Goal: Use online tool/utility: Utilize a website feature to perform a specific function

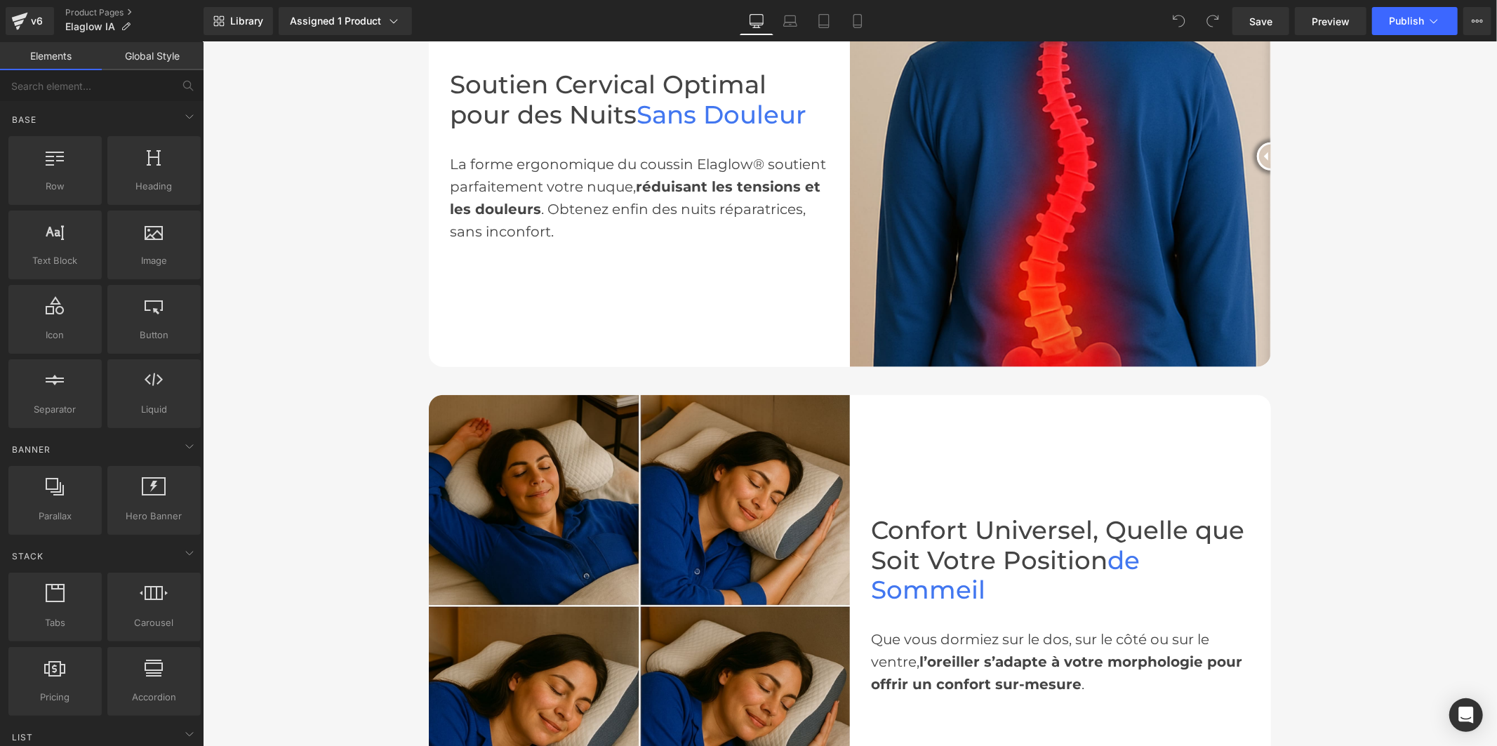
scroll to position [936, 0]
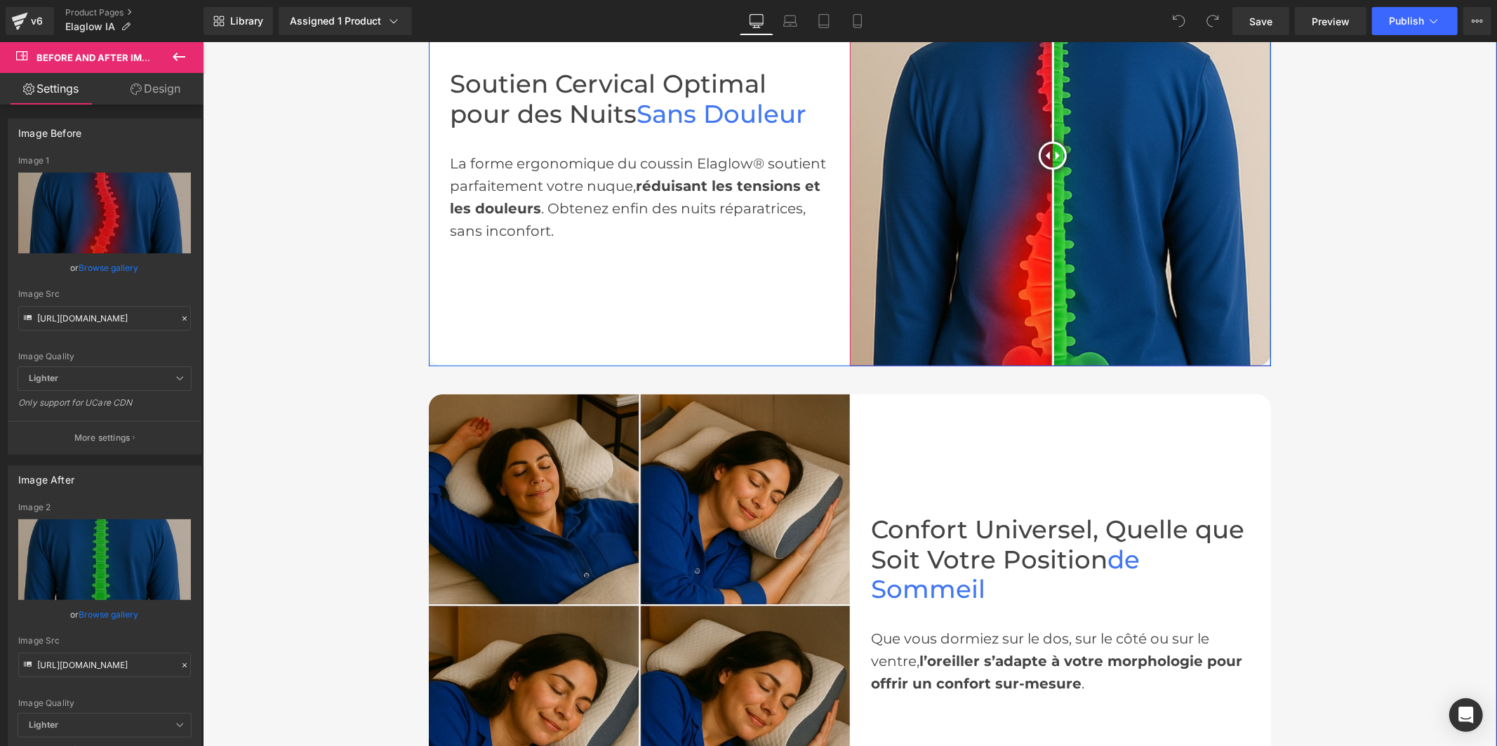
drag, startPoint x: 1254, startPoint y: 154, endPoint x: 1060, endPoint y: 173, distance: 194.6
click at [1046, 169] on div at bounding box center [1052, 155] width 28 height 28
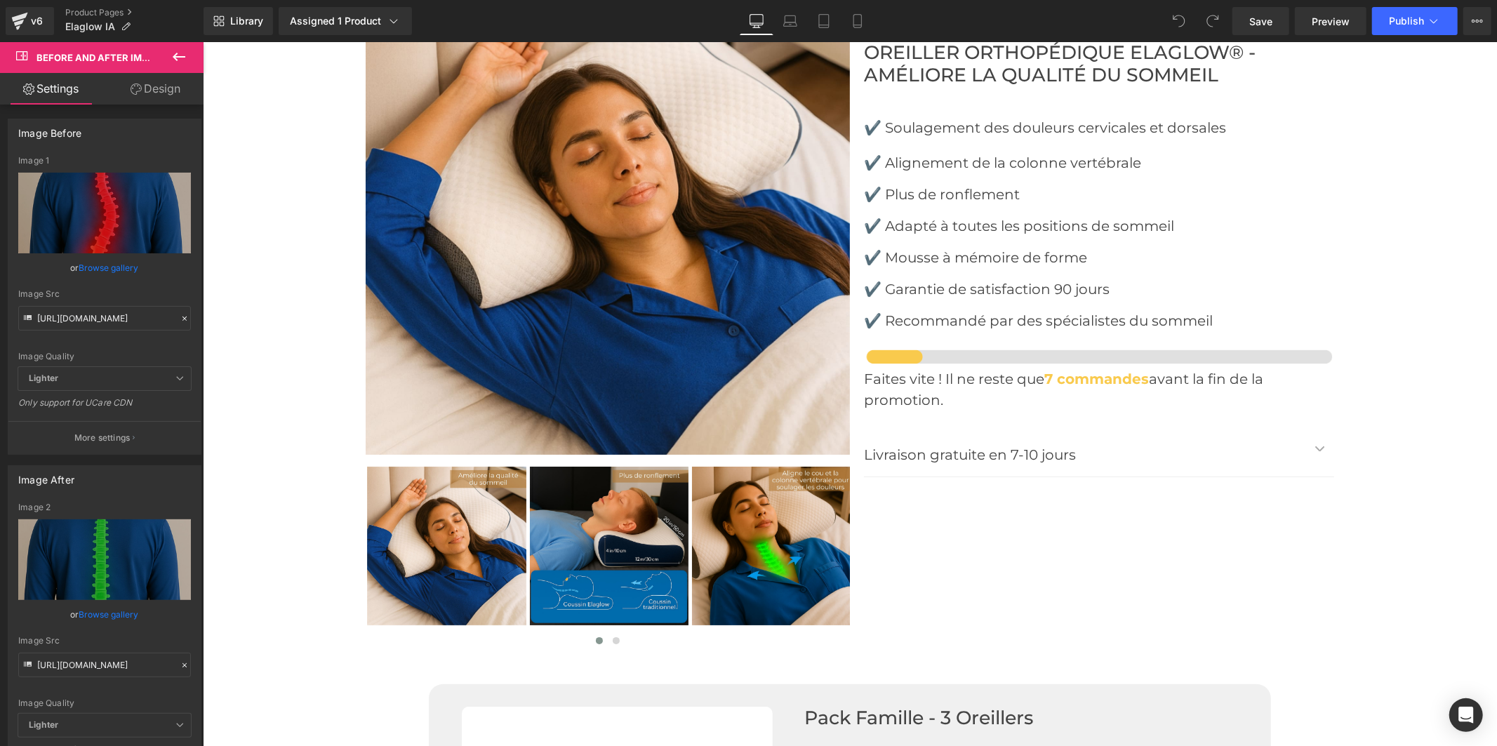
scroll to position [4522, 0]
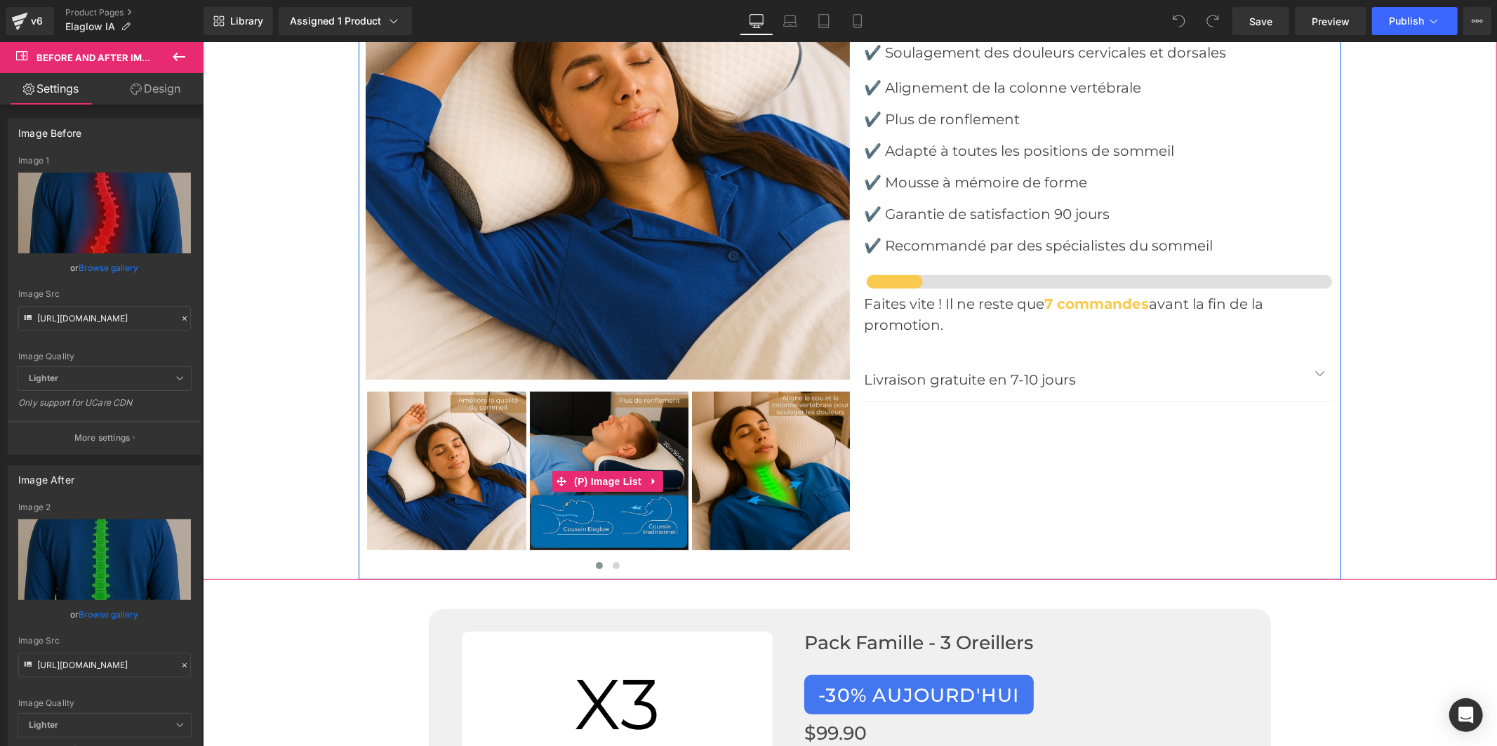
click at [789, 439] on img at bounding box center [770, 470] width 159 height 159
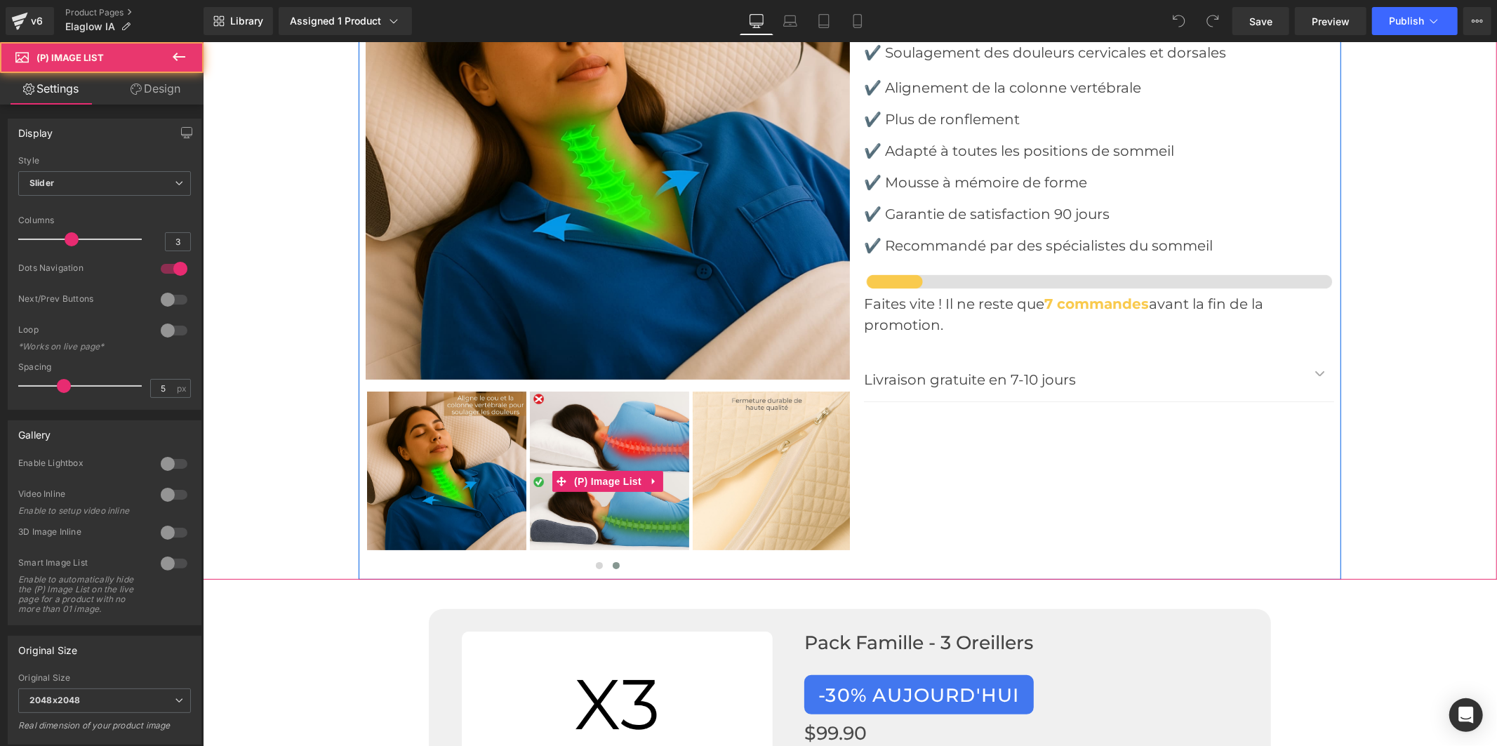
click at [805, 430] on img at bounding box center [771, 470] width 159 height 159
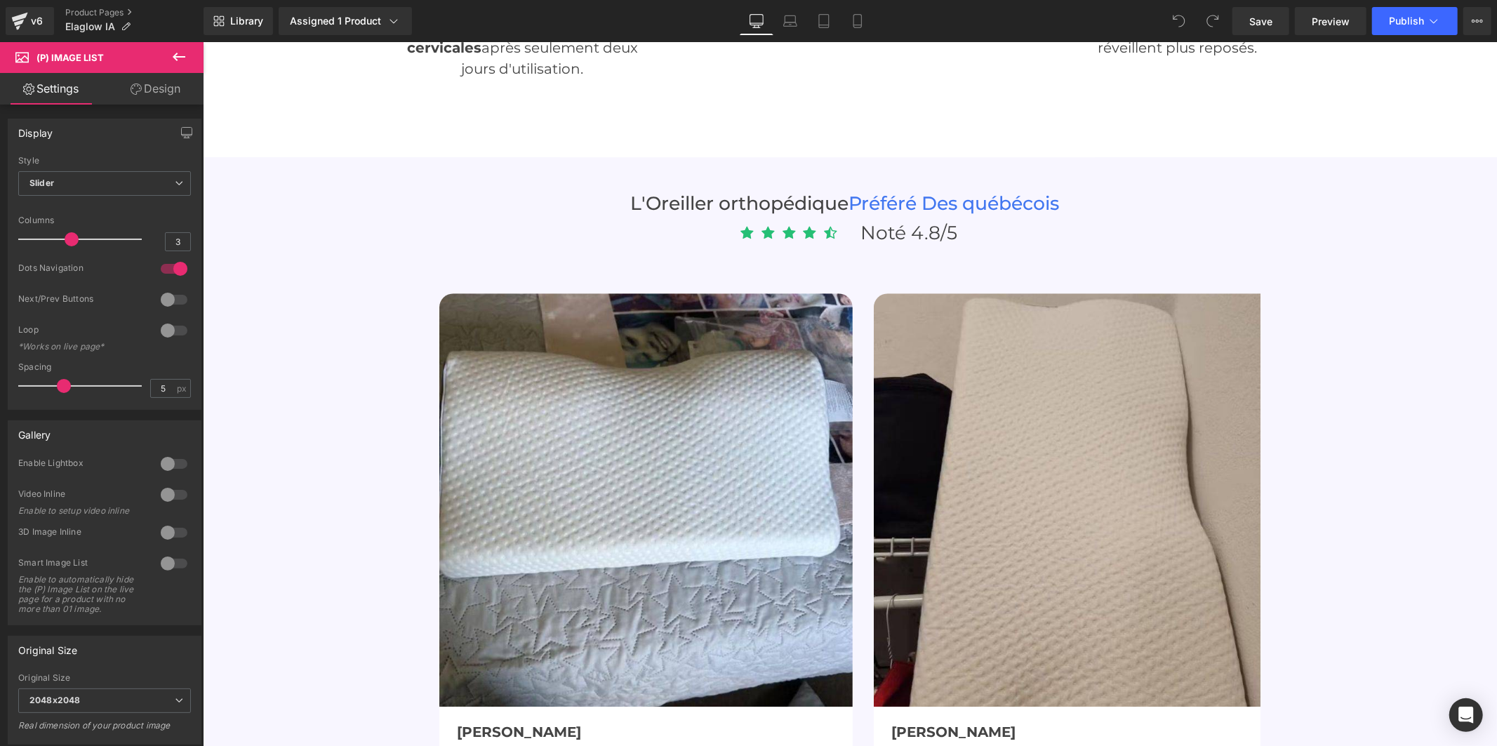
scroll to position [3275, 0]
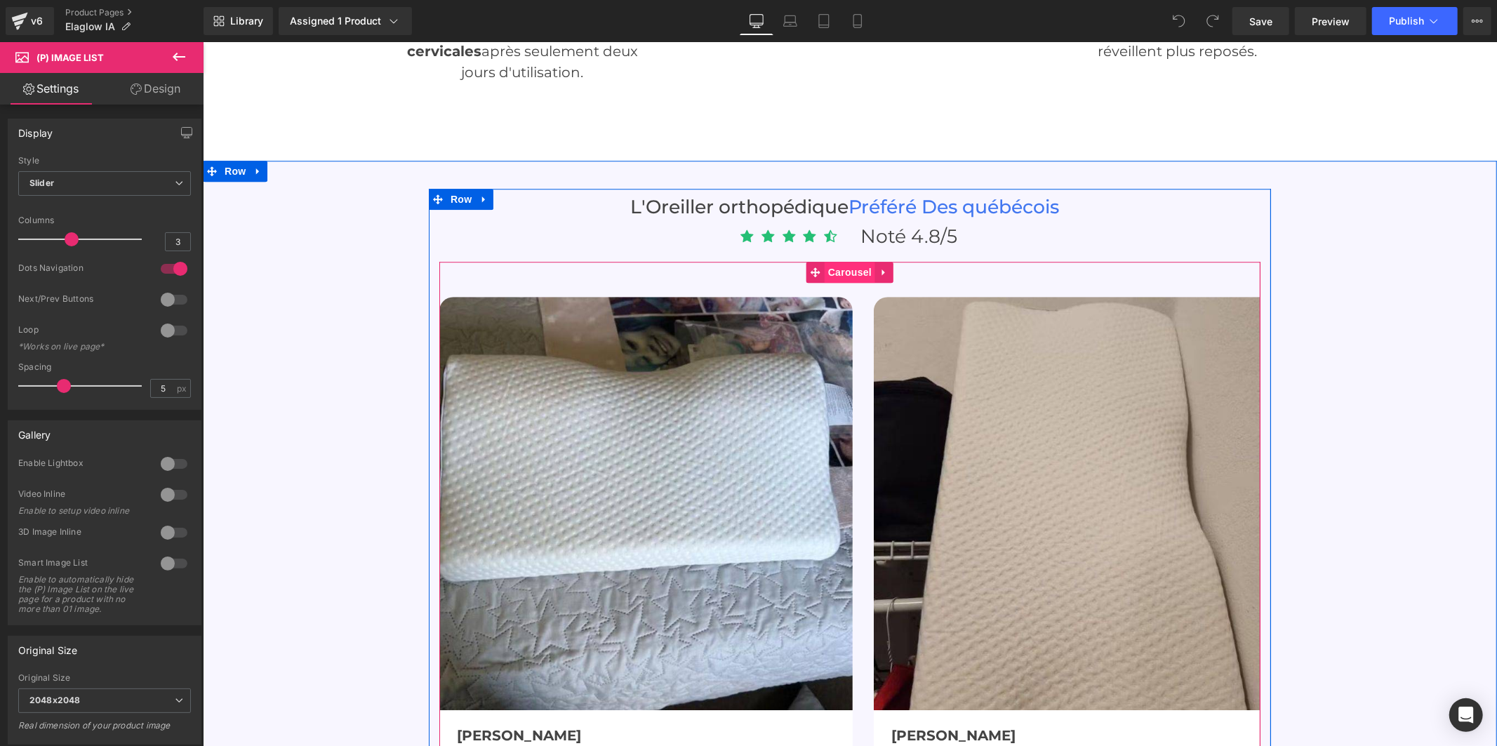
click at [849, 261] on span "Carousel" at bounding box center [849, 271] width 51 height 21
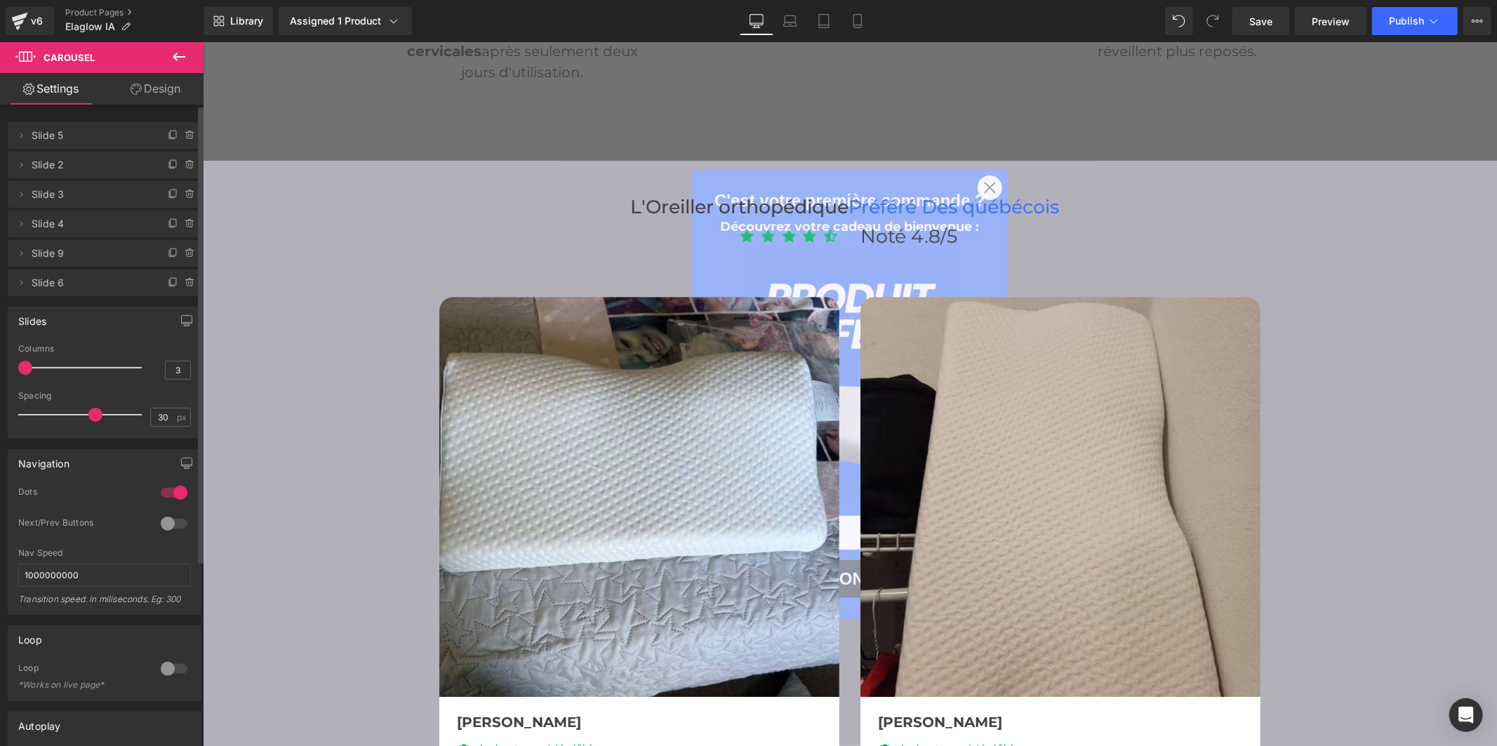
drag, startPoint x: 69, startPoint y: 368, endPoint x: 16, endPoint y: 366, distance: 52.7
click at [16, 366] on div "3 Columns 3 3 Columns 3 2 Columns 2 1 Columns 1 30px Spacing 30 px 30px Spacing…" at bounding box center [104, 391] width 192 height 94
drag, startPoint x: 22, startPoint y: 364, endPoint x: 72, endPoint y: 365, distance: 49.1
click at [72, 365] on span at bounding box center [72, 368] width 14 height 14
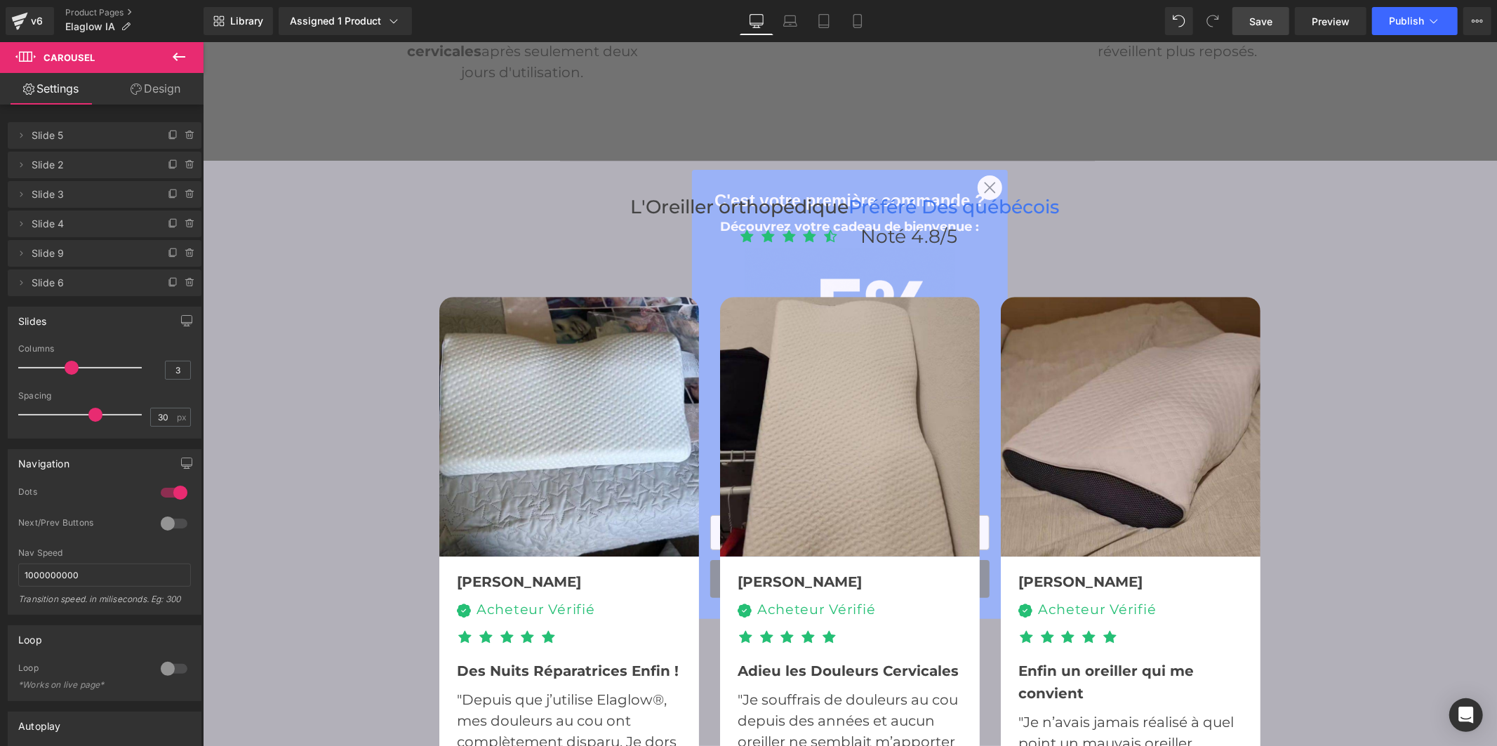
click at [1274, 17] on link "Save" at bounding box center [1260, 21] width 57 height 28
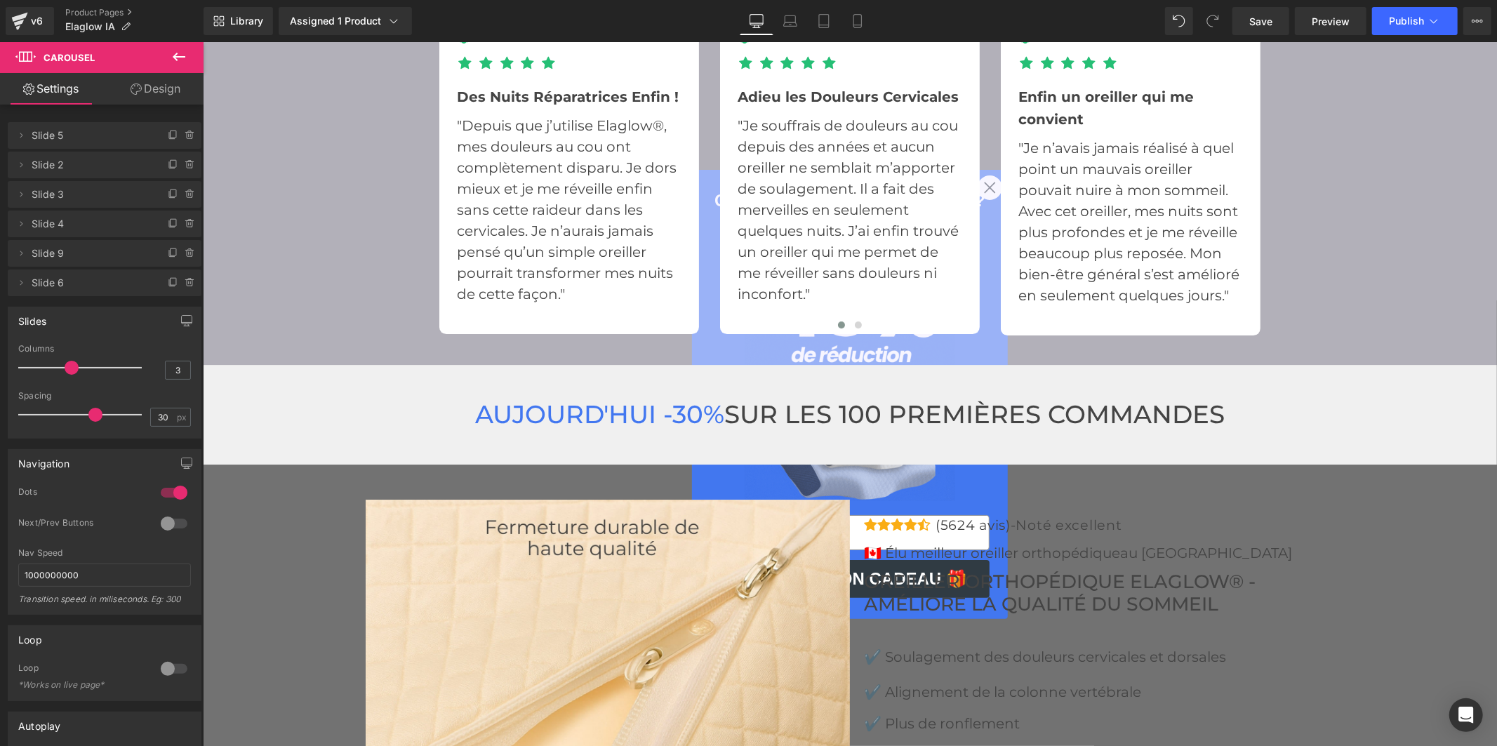
scroll to position [3899, 0]
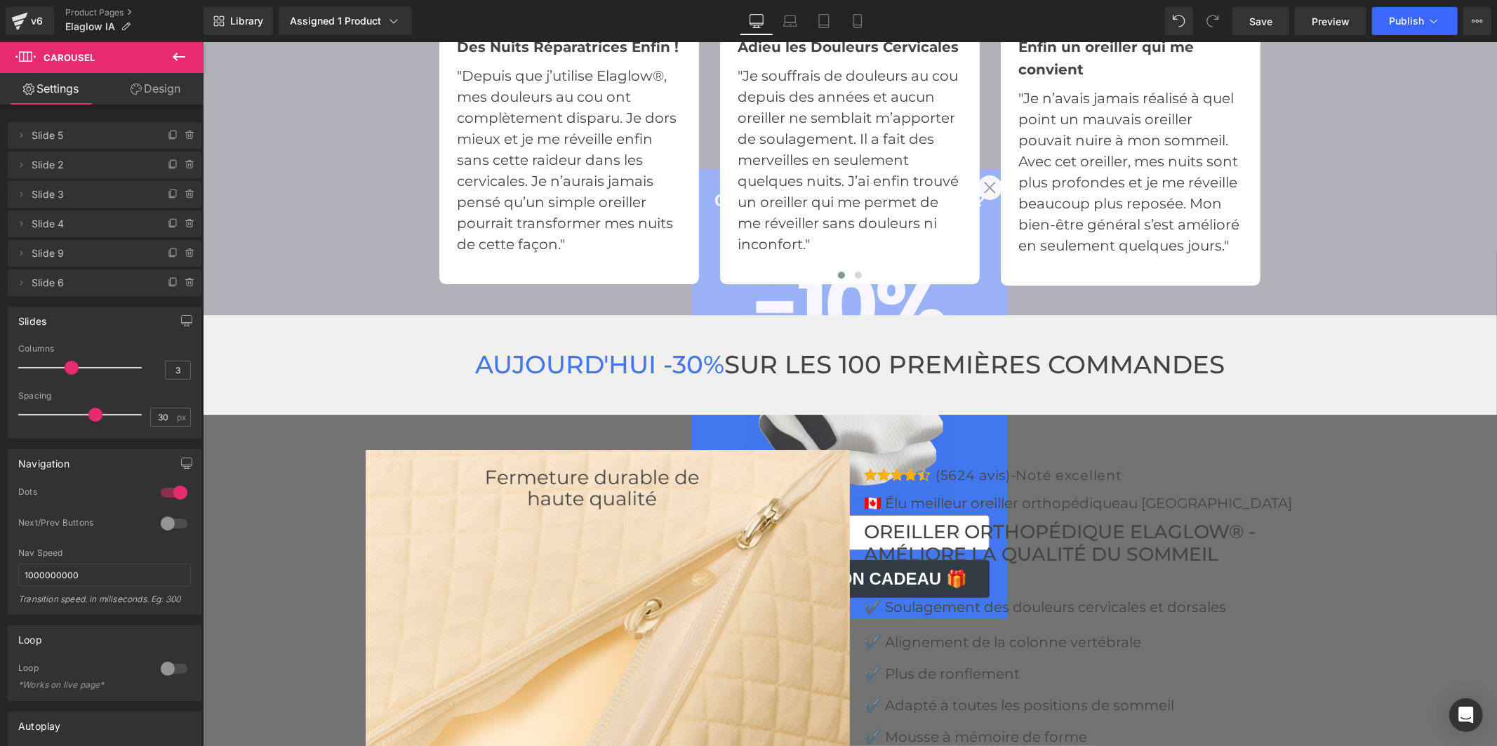
click at [184, 63] on icon at bounding box center [179, 56] width 17 height 17
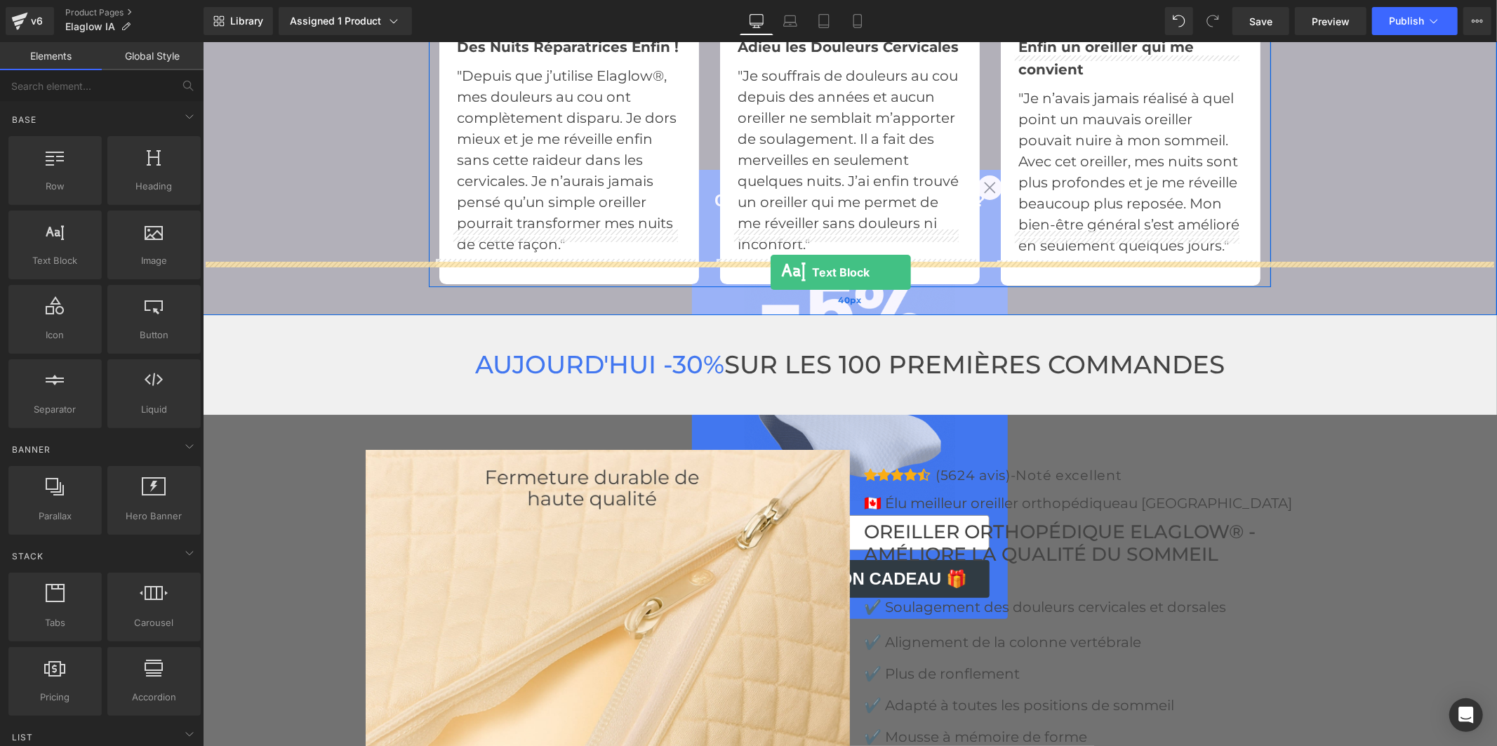
drag, startPoint x: 279, startPoint y: 295, endPoint x: 770, endPoint y: 272, distance: 491.1
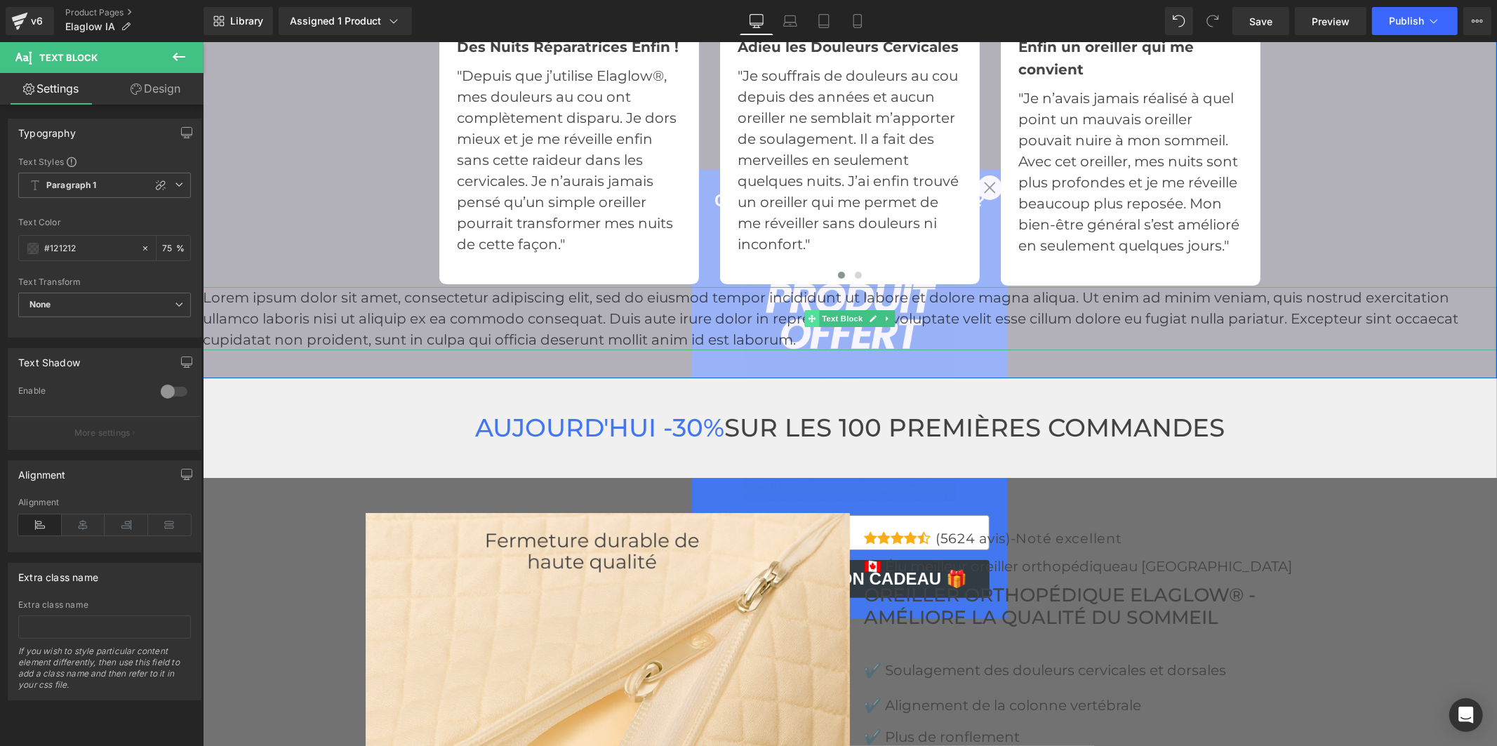
click at [808, 314] on icon at bounding box center [812, 318] width 8 height 8
click at [884, 314] on icon at bounding box center [888, 318] width 8 height 8
click at [891, 314] on icon at bounding box center [895, 318] width 8 height 8
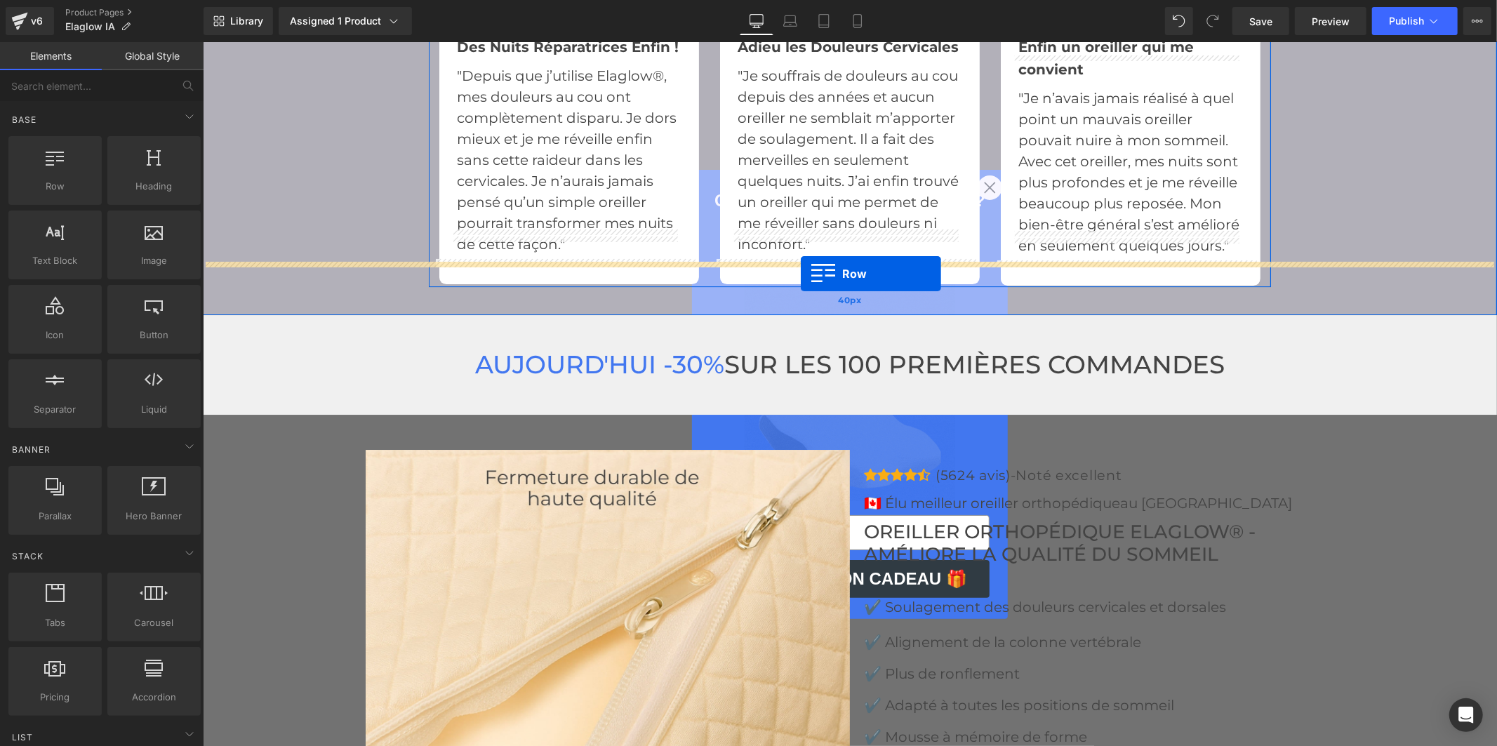
drag, startPoint x: 281, startPoint y: 220, endPoint x: 800, endPoint y: 274, distance: 522.1
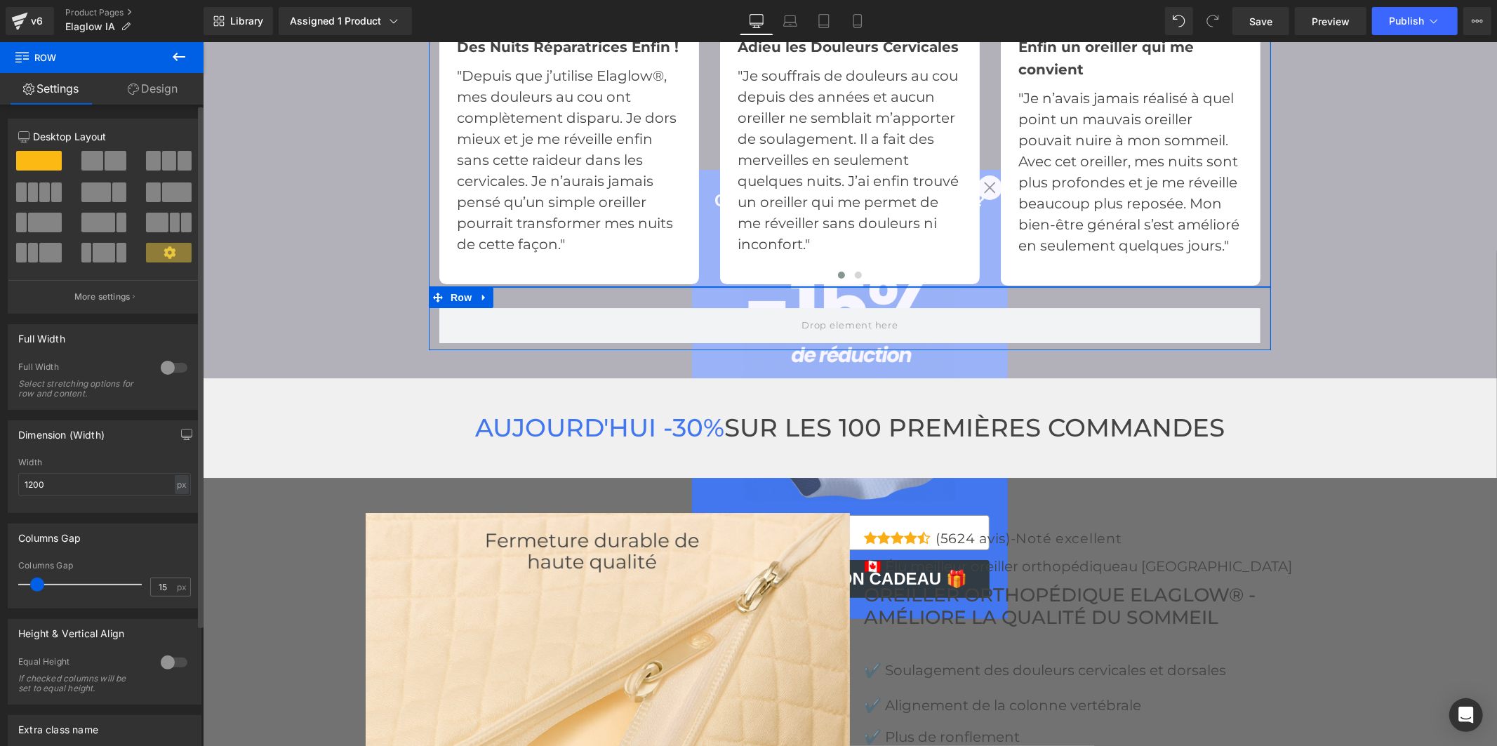
click at [26, 159] on span at bounding box center [39, 161] width 46 height 20
drag, startPoint x: 37, startPoint y: 585, endPoint x: 0, endPoint y: 552, distance: 49.3
click at [0, 552] on div "Columns Gap 15px Columns Gap 15 px" at bounding box center [105, 560] width 210 height 95
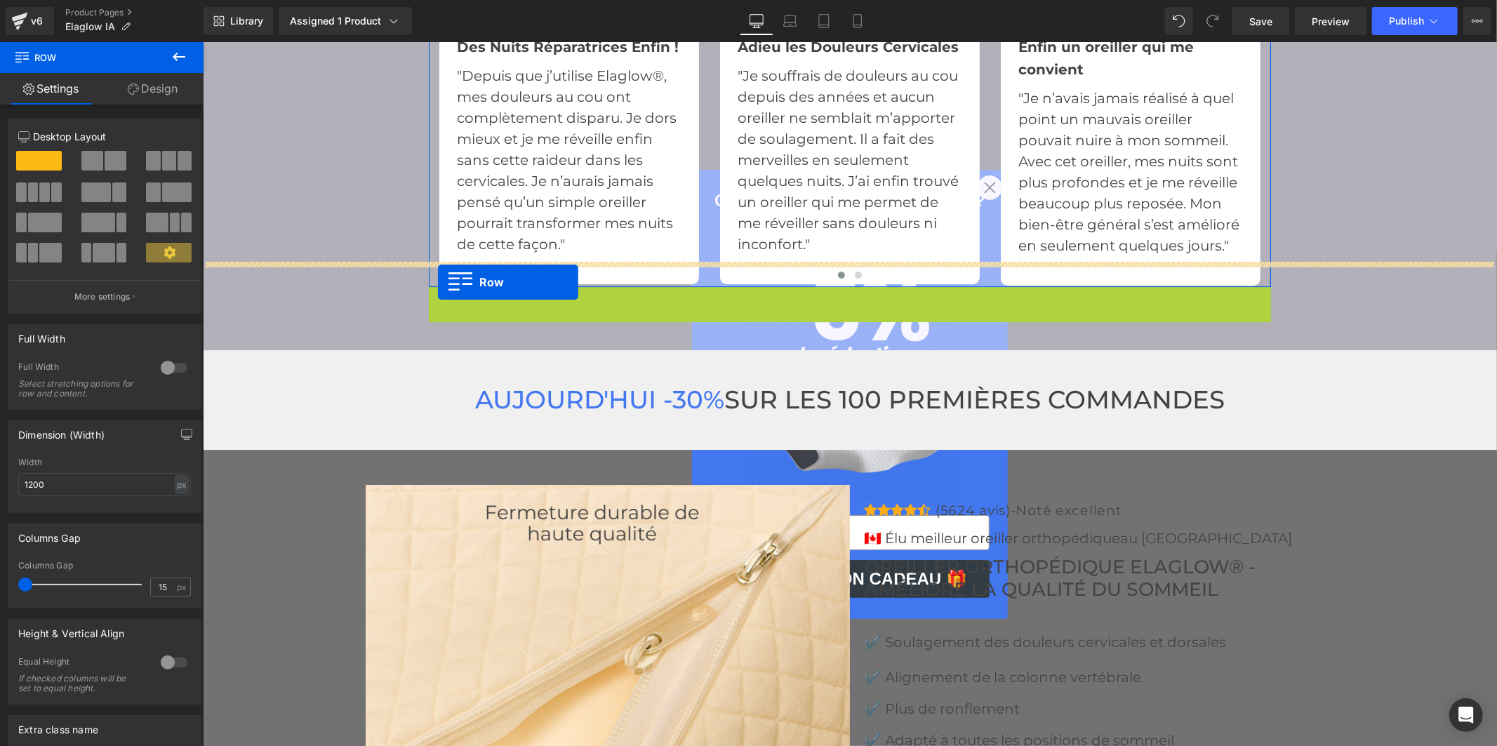
drag, startPoint x: 431, startPoint y: 271, endPoint x: 437, endPoint y: 282, distance: 12.9
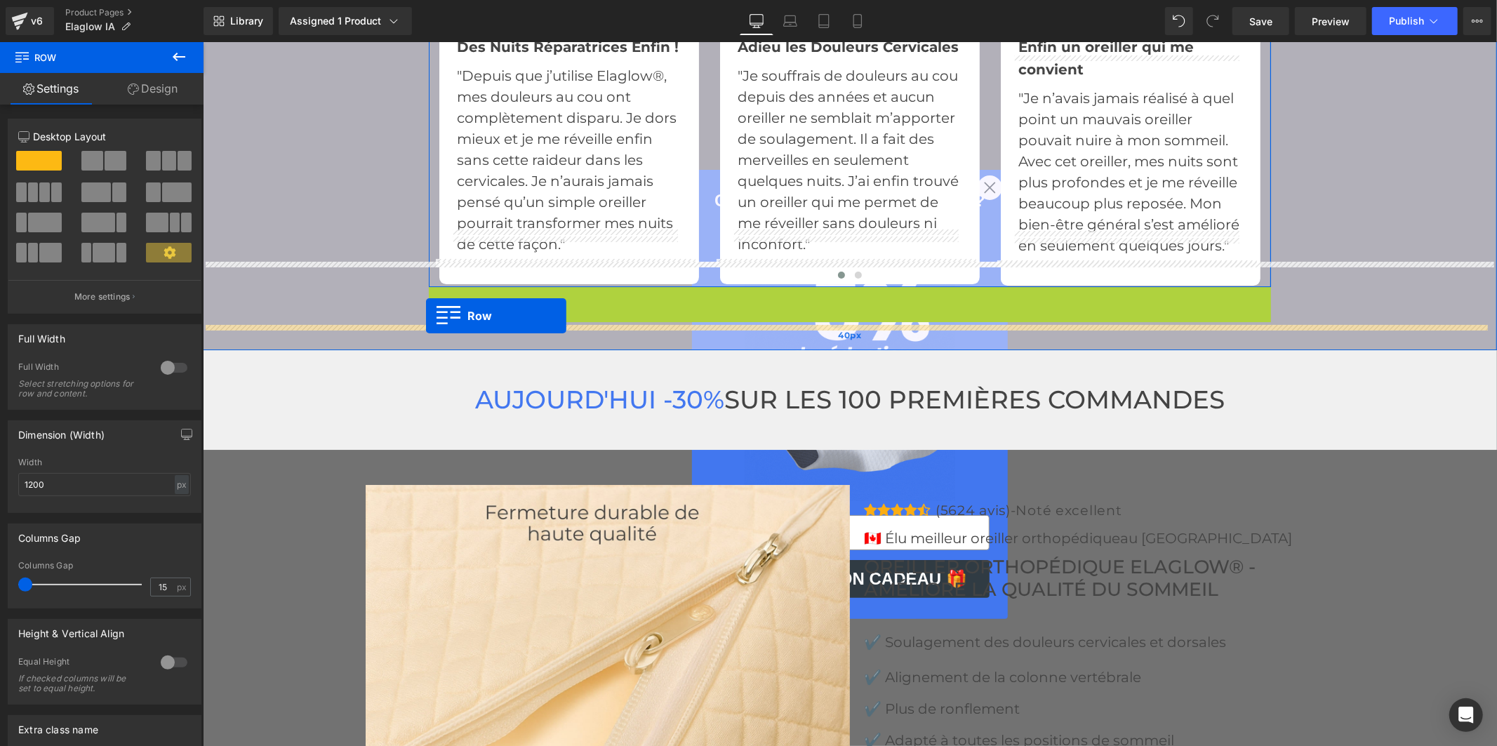
drag, startPoint x: 428, startPoint y: 271, endPoint x: 425, endPoint y: 316, distance: 45.0
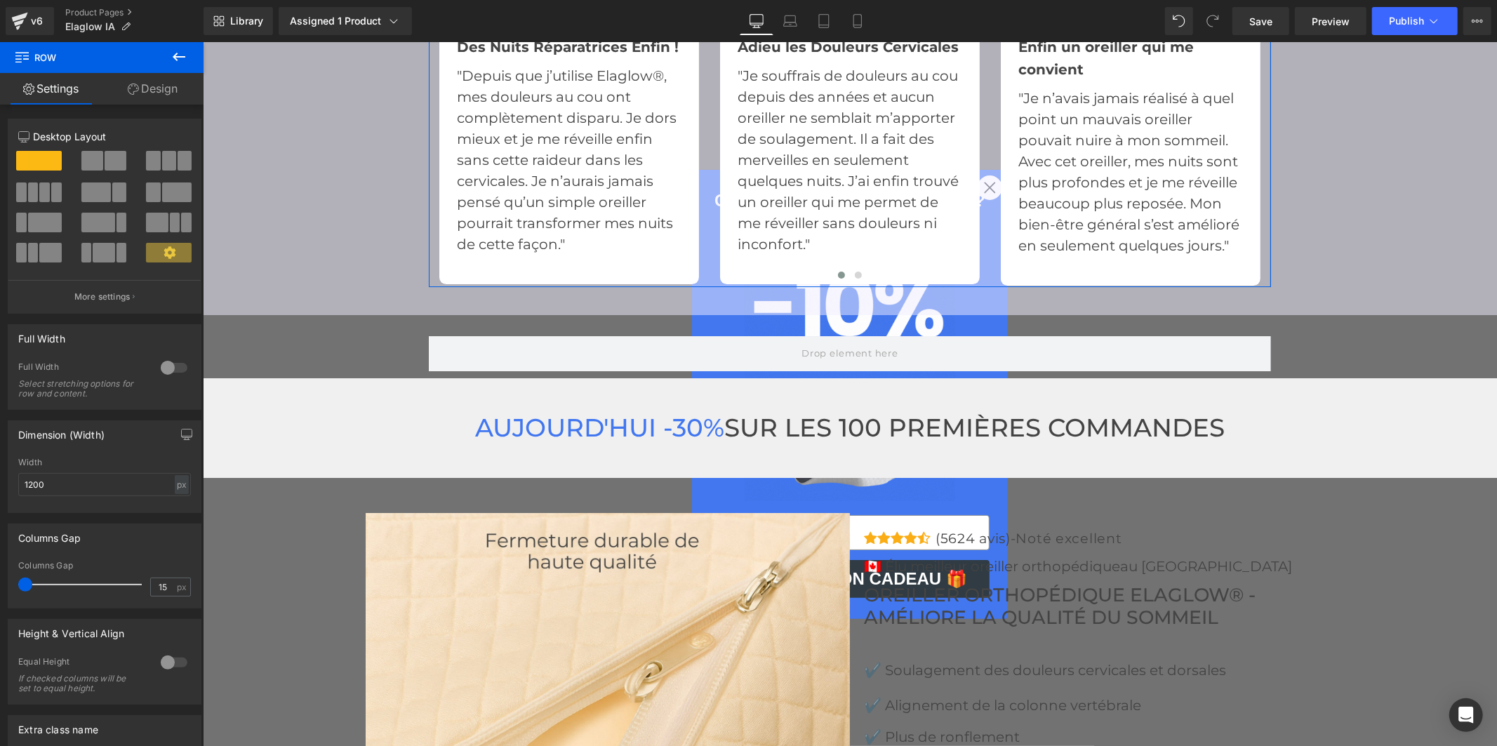
click at [179, 50] on icon at bounding box center [179, 56] width 17 height 17
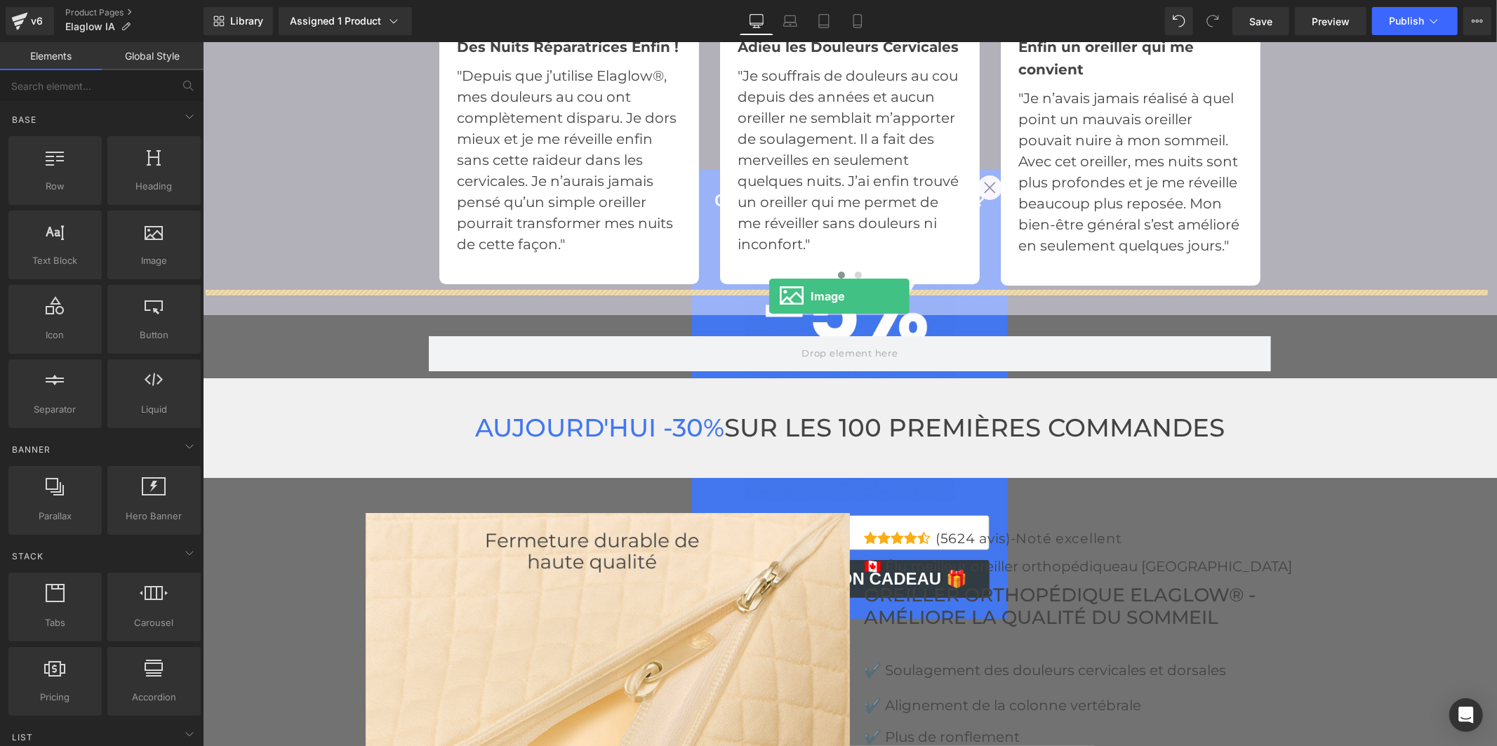
drag, startPoint x: 350, startPoint y: 292, endPoint x: 768, endPoint y: 296, distance: 418.3
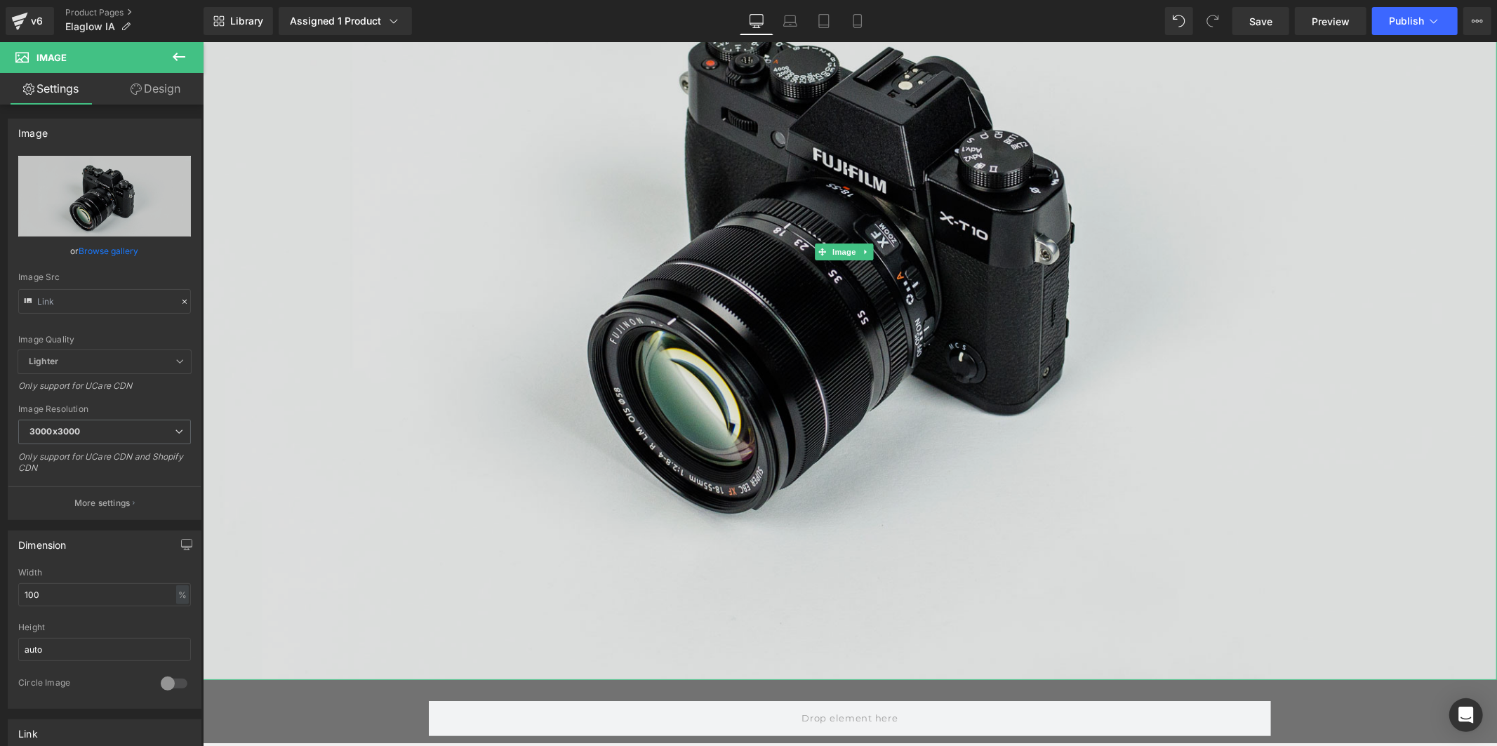
scroll to position [4445, 0]
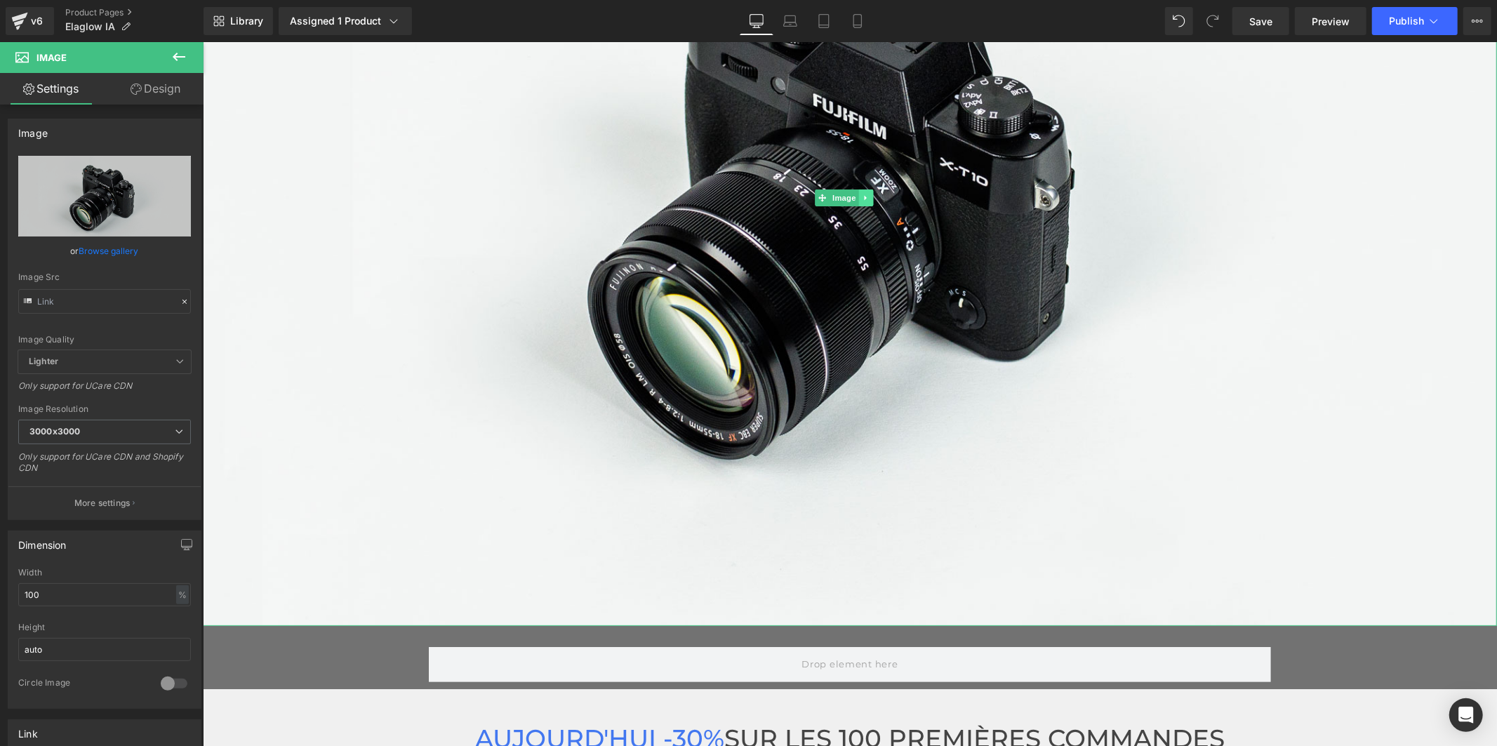
click at [867, 193] on icon at bounding box center [865, 197] width 8 height 8
click at [866, 189] on link at bounding box center [872, 197] width 15 height 17
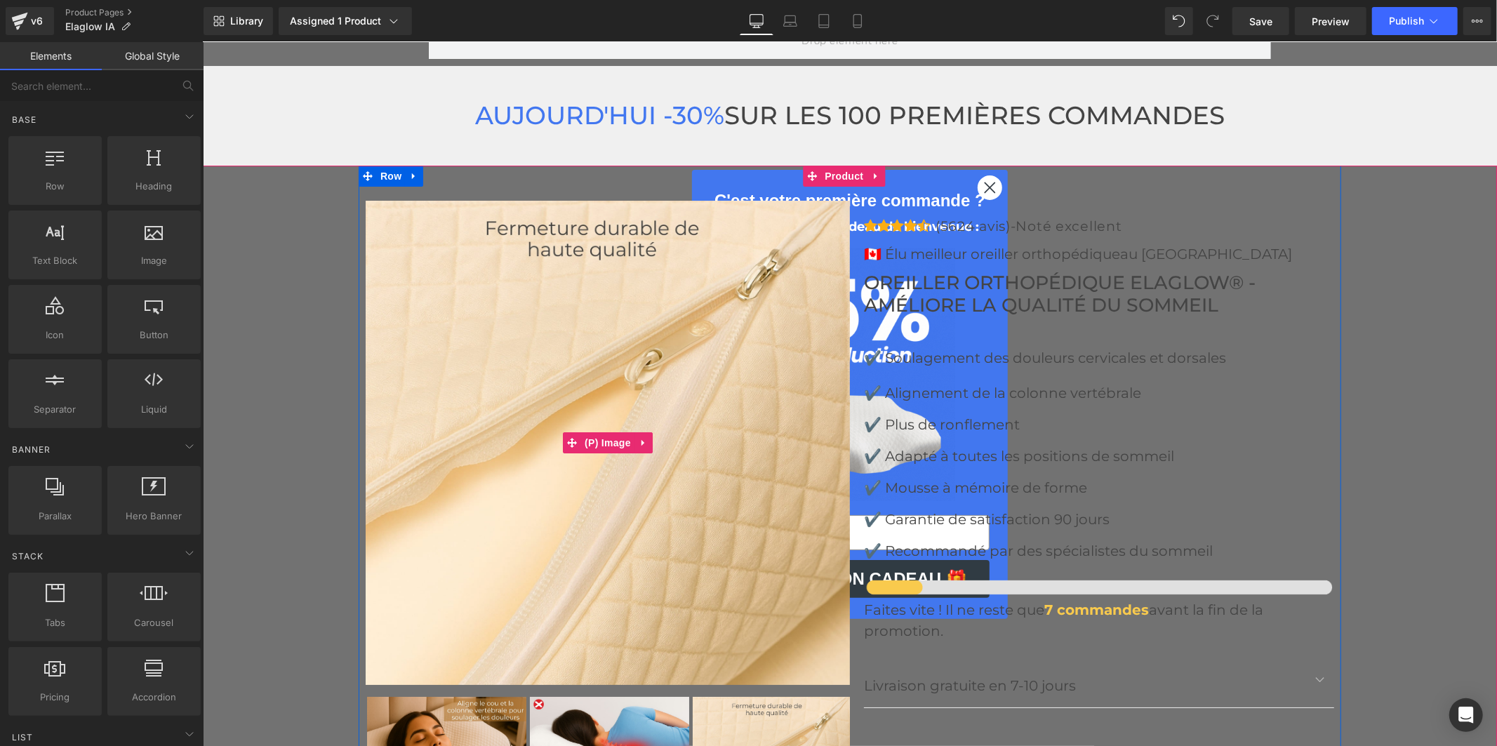
scroll to position [4054, 0]
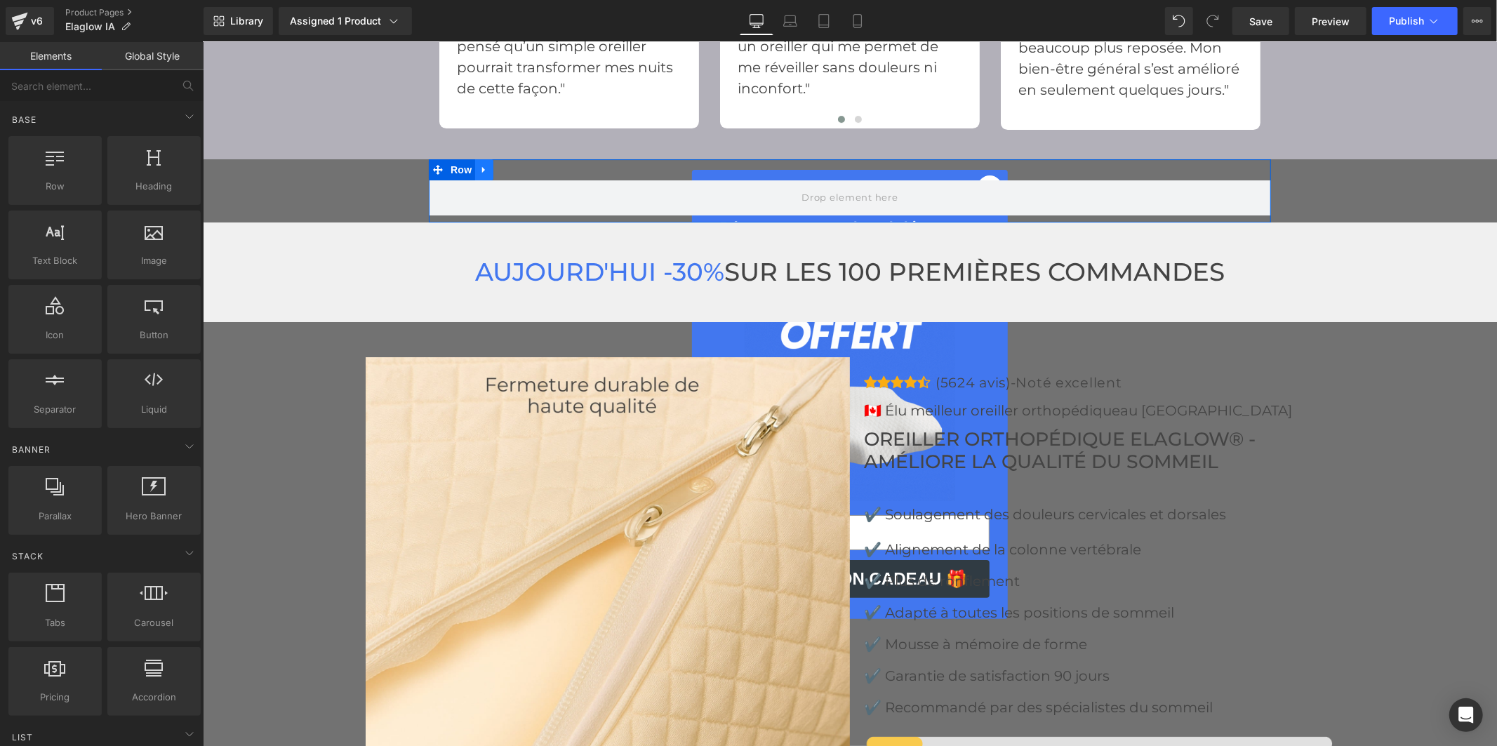
click at [481, 166] on icon at bounding box center [482, 169] width 3 height 6
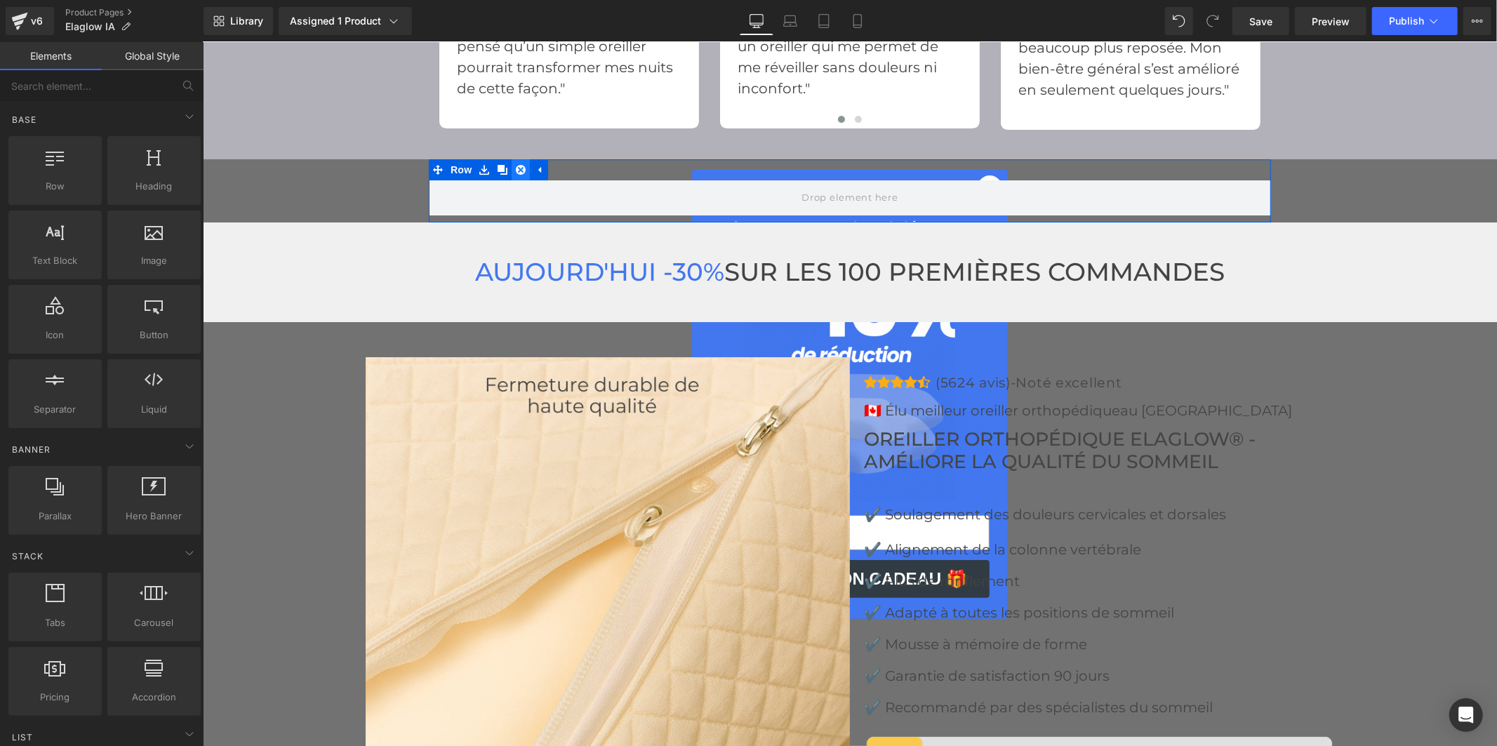
click at [515, 164] on icon at bounding box center [520, 169] width 10 height 11
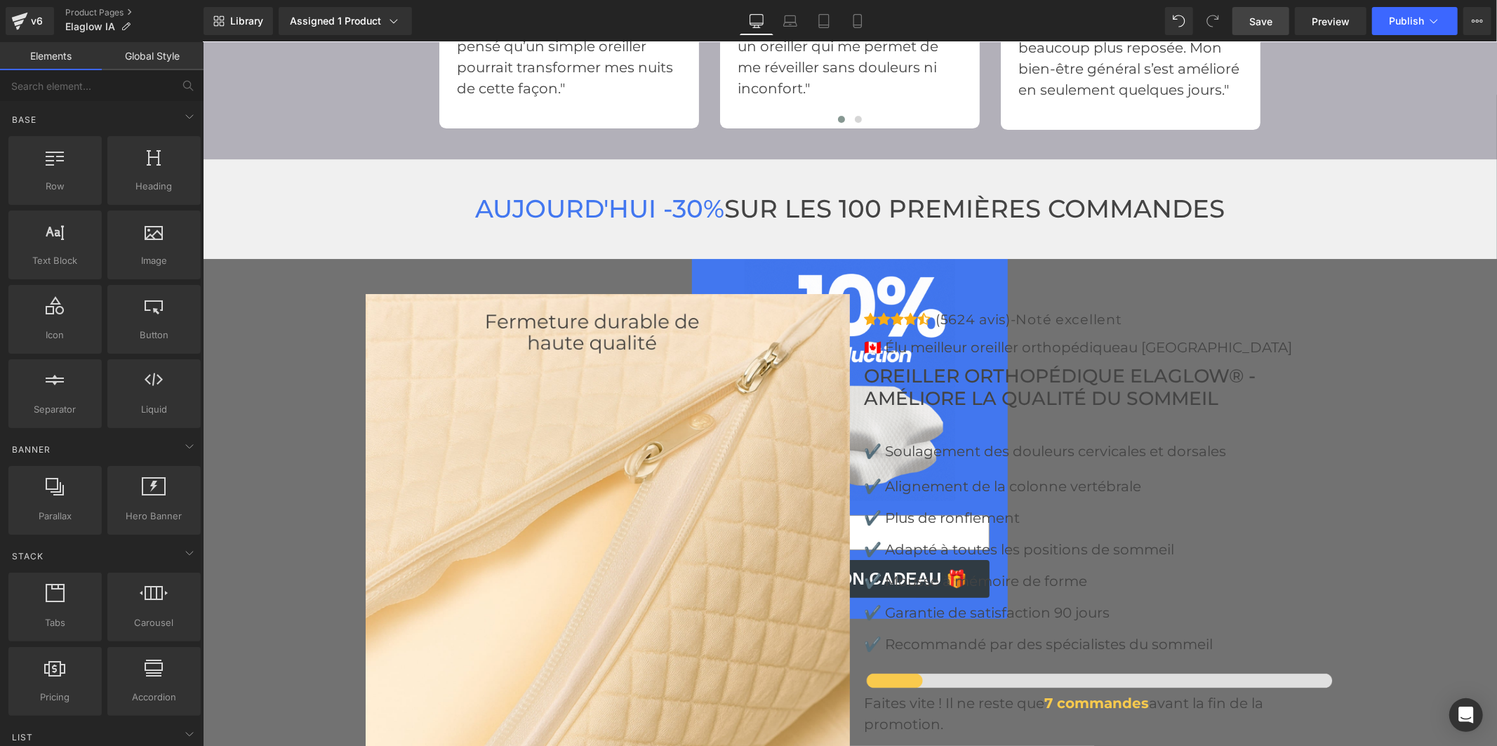
click at [1267, 20] on span "Save" at bounding box center [1260, 21] width 23 height 15
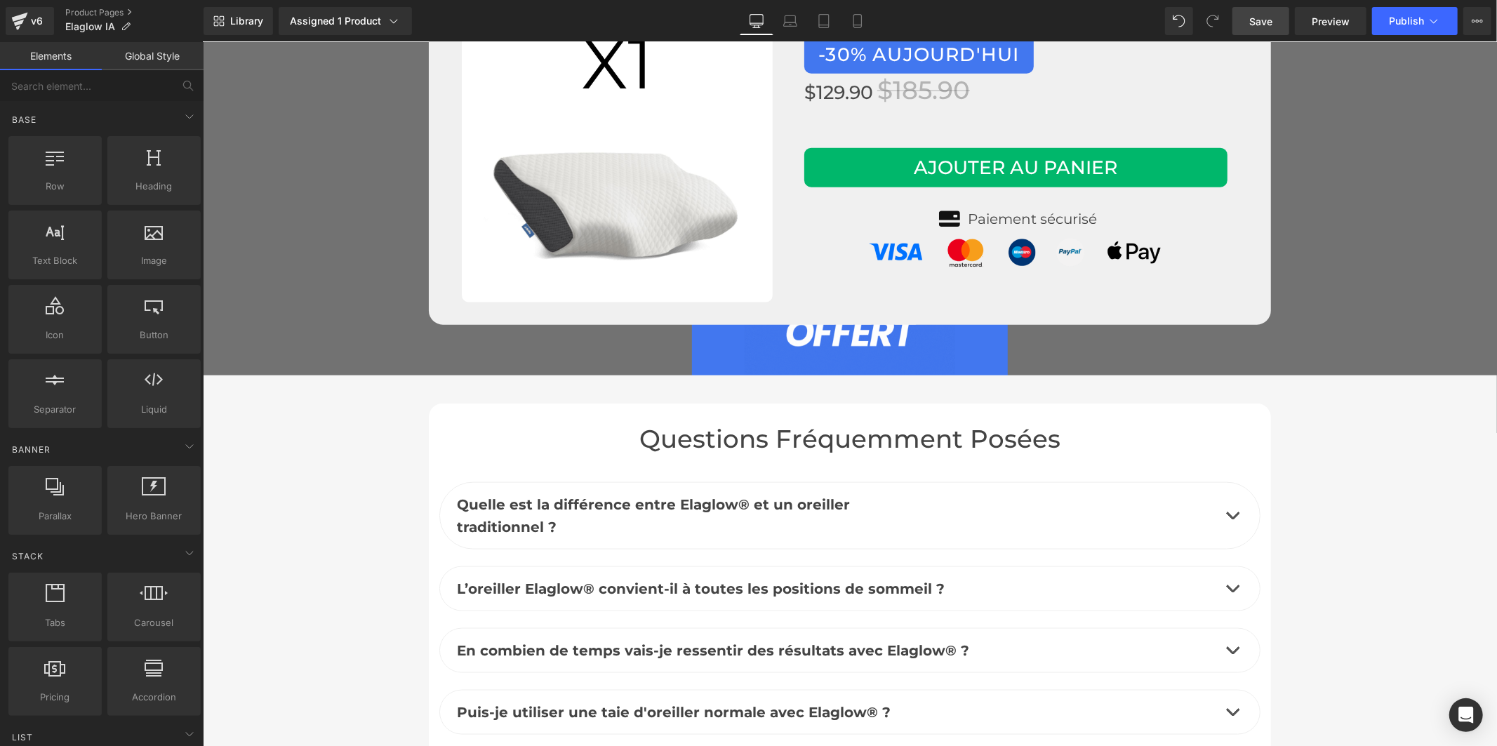
scroll to position [6394, 0]
